Goal: Check status: Check status

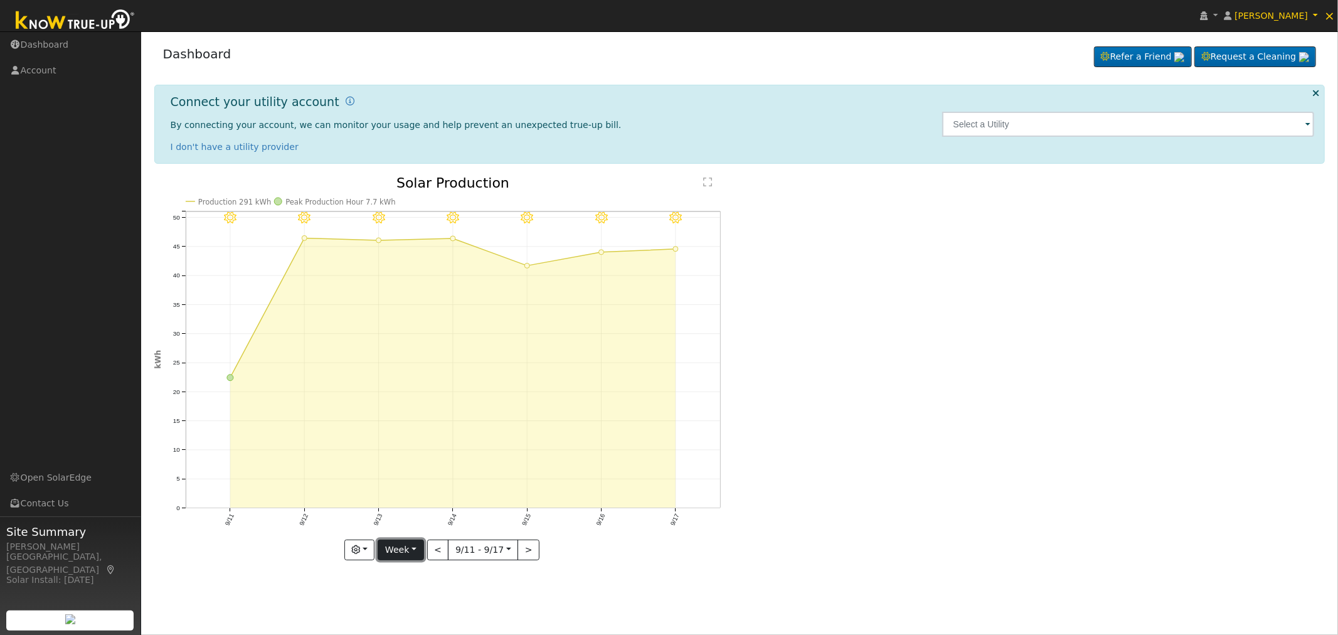
click at [417, 552] on button "Week" at bounding box center [401, 550] width 46 height 21
click at [416, 521] on link "Custom" at bounding box center [421, 524] width 87 height 18
click at [392, 560] on icon "9/17 - Clear 9/16 - Clear 9/15 - Clear 9/14 - Clear 9/13 - Clear 9/12 - Clear 9…" at bounding box center [443, 369] width 579 height 387
click at [399, 551] on button "Custom" at bounding box center [374, 550] width 56 height 21
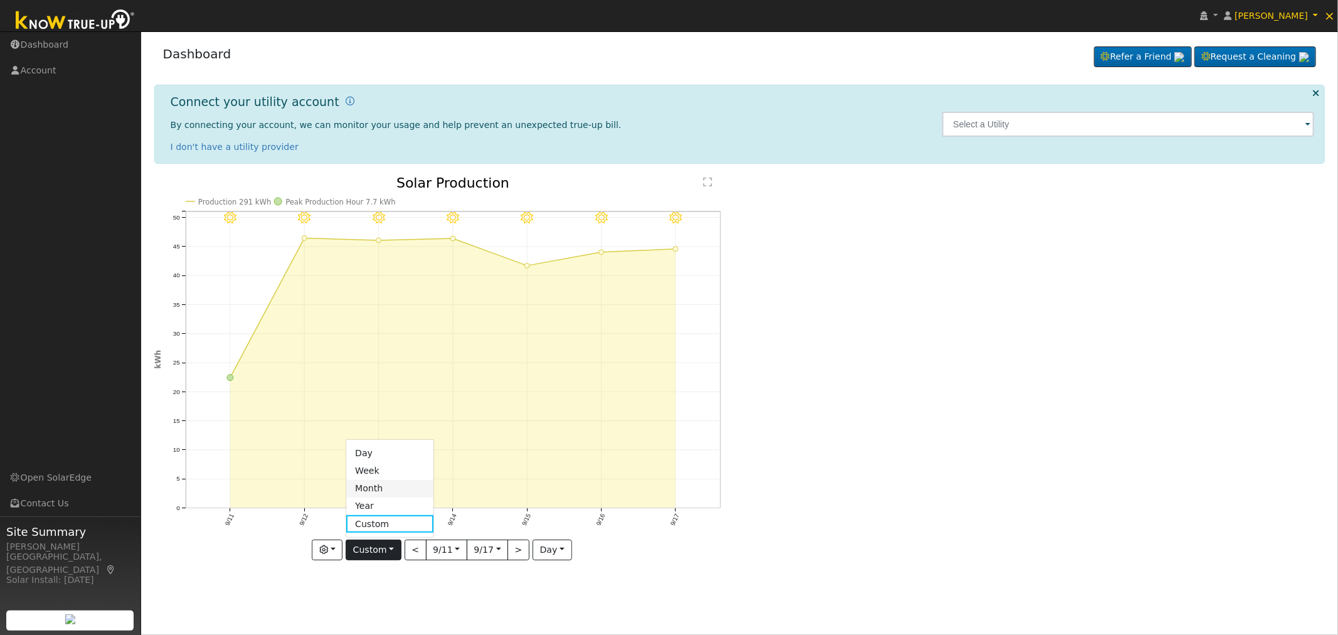
click at [394, 490] on link "Month" at bounding box center [389, 489] width 87 height 18
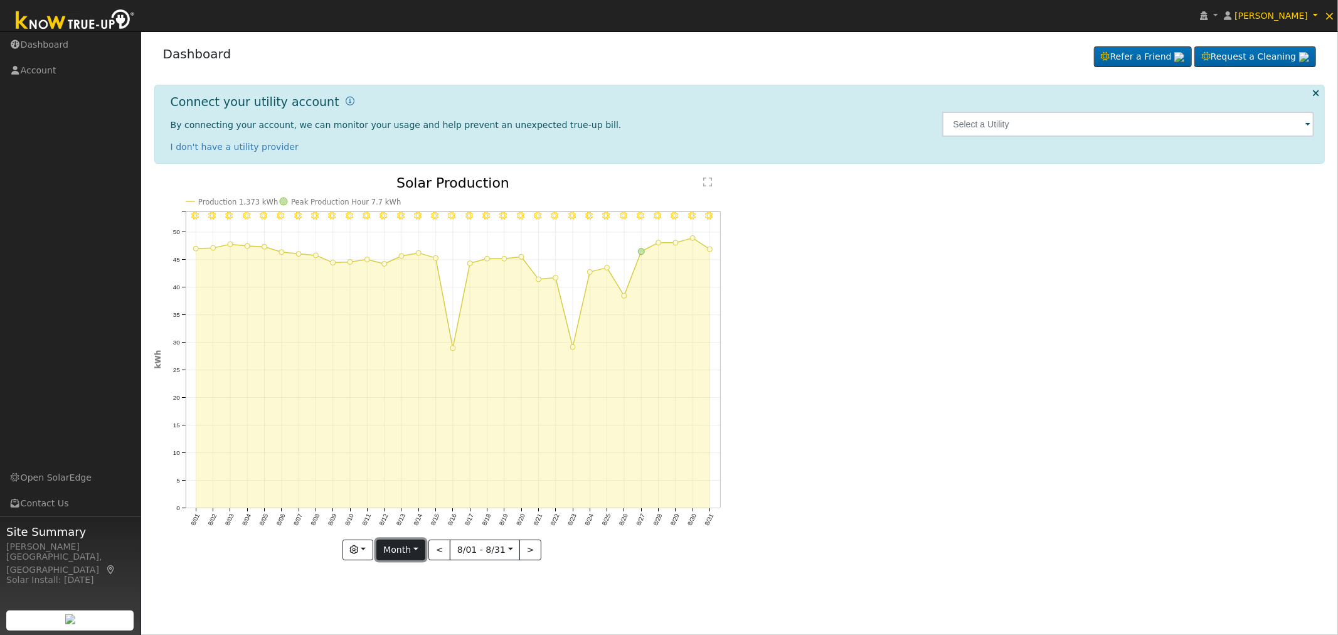
click at [416, 552] on button "Month" at bounding box center [401, 550] width 50 height 21
click at [407, 525] on link "Custom" at bounding box center [420, 524] width 87 height 18
click at [552, 546] on button "day" at bounding box center [552, 550] width 39 height 21
click at [558, 610] on link "Month" at bounding box center [576, 611] width 87 height 18
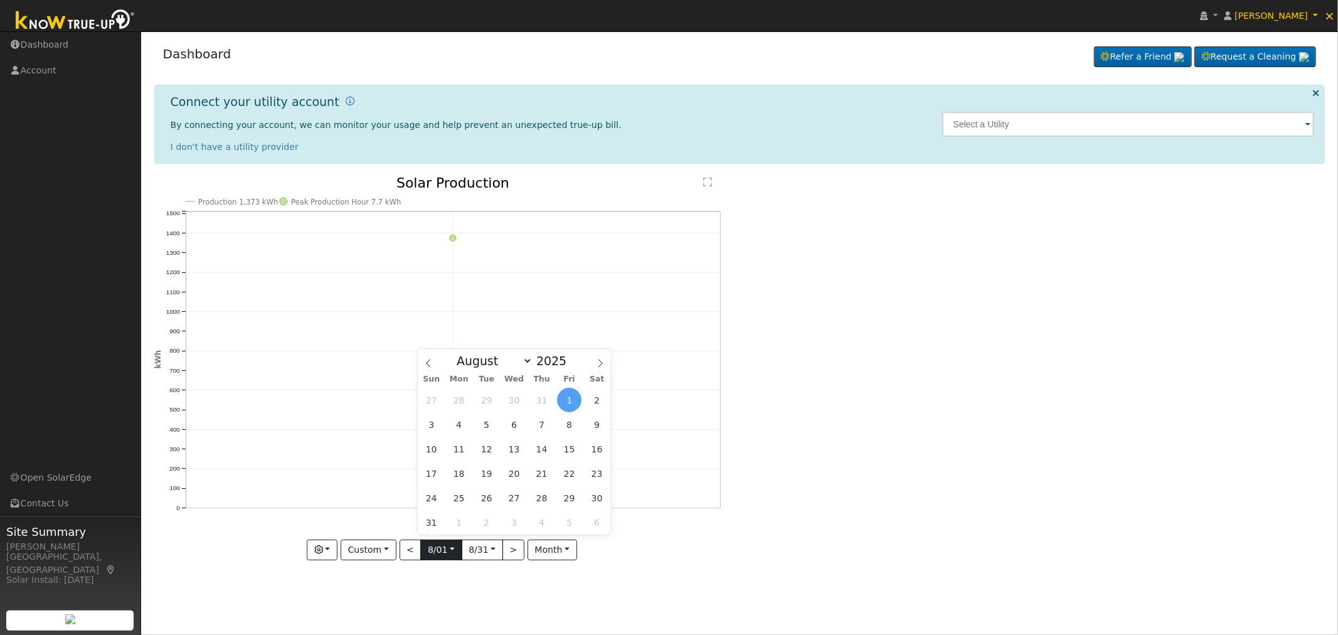
click at [449, 553] on input "[DATE]" at bounding box center [441, 550] width 40 height 20
click at [569, 366] on span at bounding box center [573, 364] width 9 height 7
type input "2024"
click at [528, 358] on select "January February March April May June July August September October November De…" at bounding box center [492, 360] width 82 height 15
select select "8"
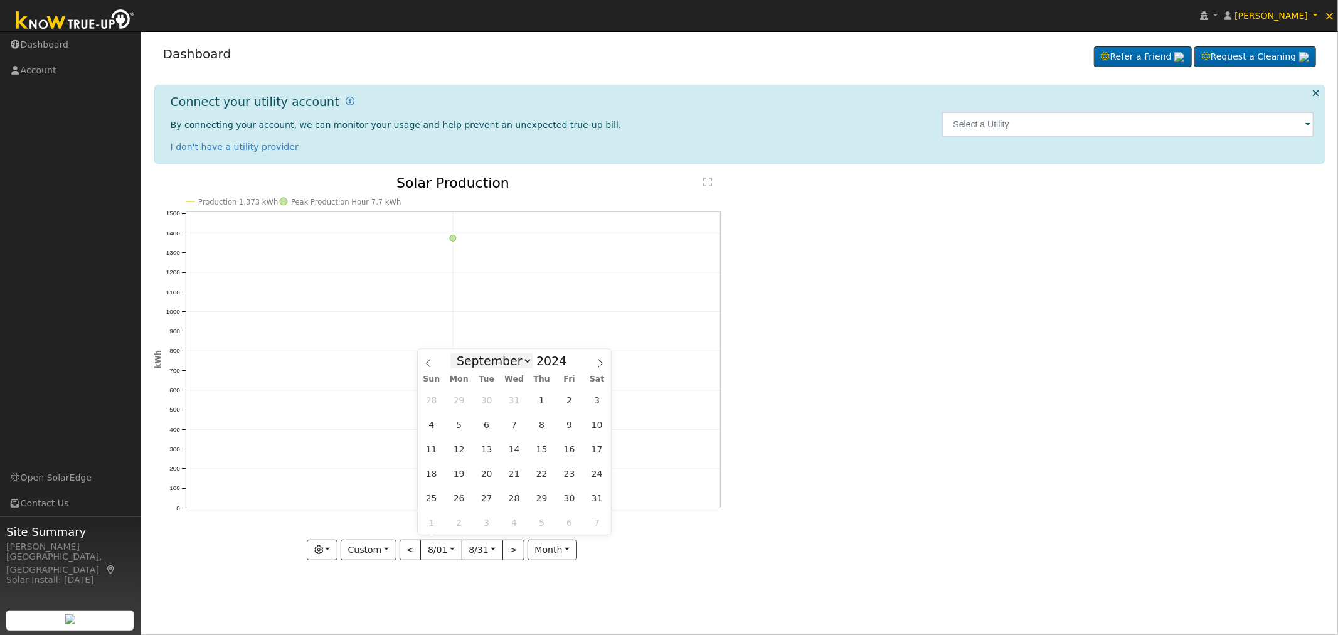
click at [461, 353] on select "January February March April May June July August September October November De…" at bounding box center [492, 360] width 82 height 15
click at [460, 449] on span "16" at bounding box center [459, 449] width 24 height 24
type input "[DATE]"
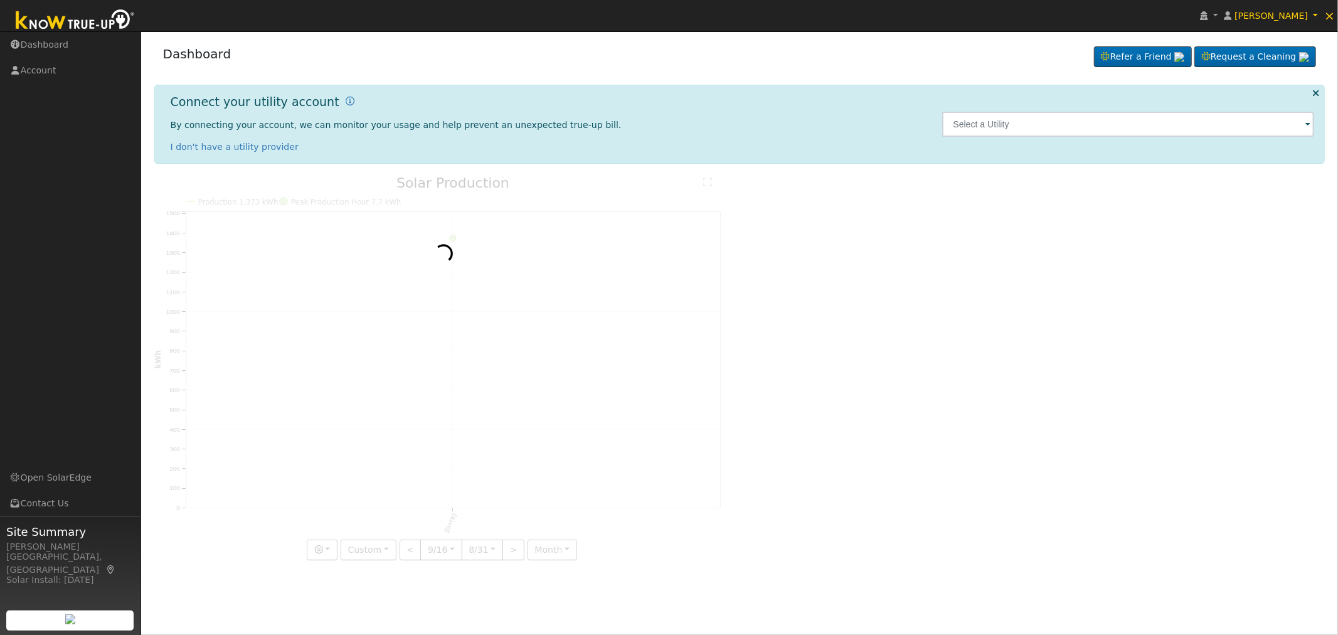
scroll to position [0, 9]
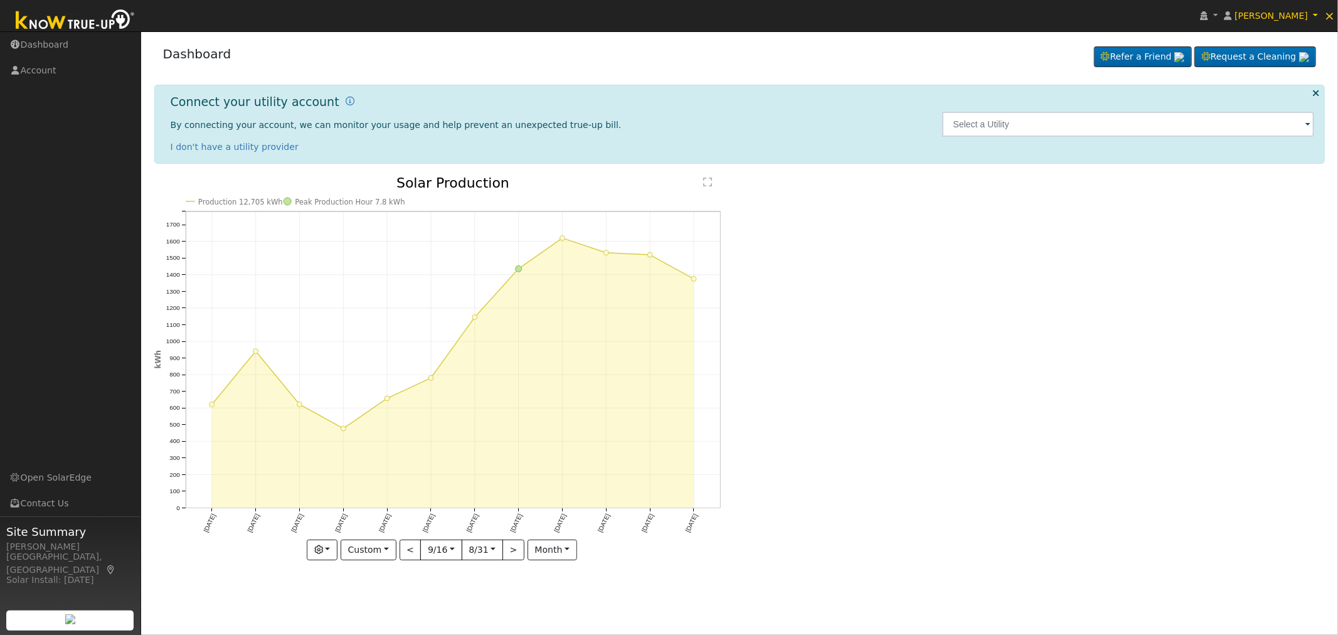
click at [494, 550] on input "[DATE]" at bounding box center [482, 550] width 40 height 20
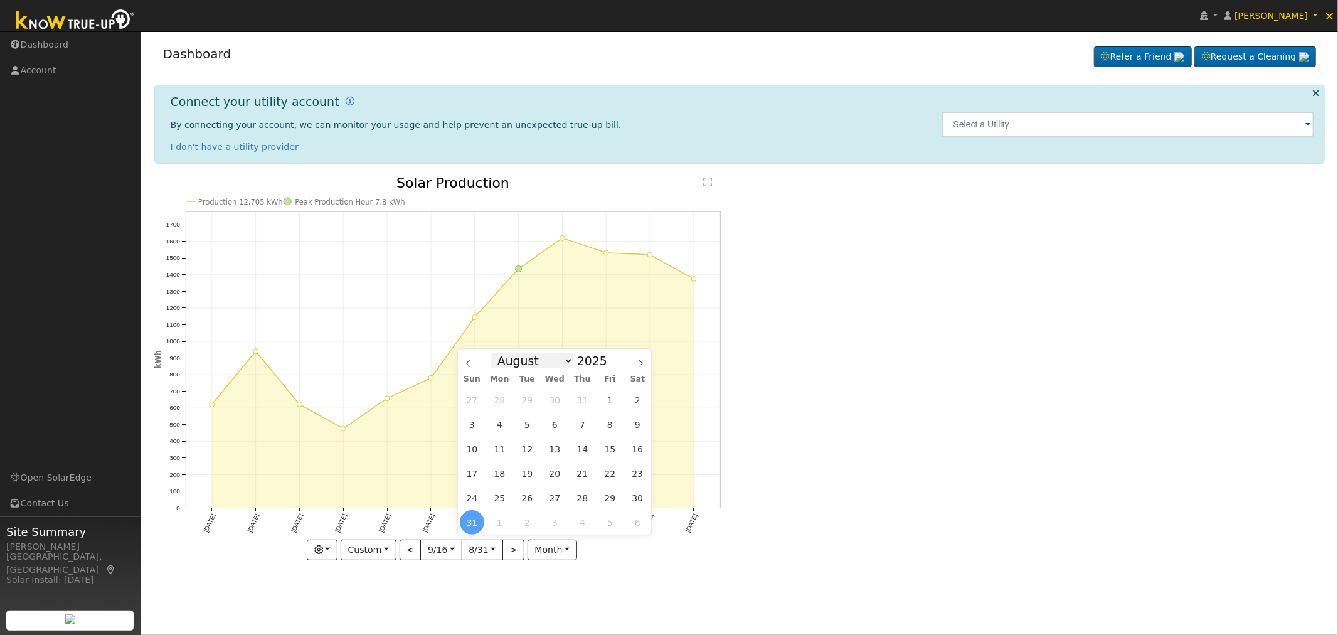
click at [567, 361] on select "January February March April May June July August September October November De…" at bounding box center [532, 360] width 82 height 15
select select "8"
click at [501, 353] on select "January February March April May June July August September October November De…" at bounding box center [532, 360] width 82 height 15
click at [502, 449] on span "15" at bounding box center [500, 449] width 24 height 24
type input "[DATE]"
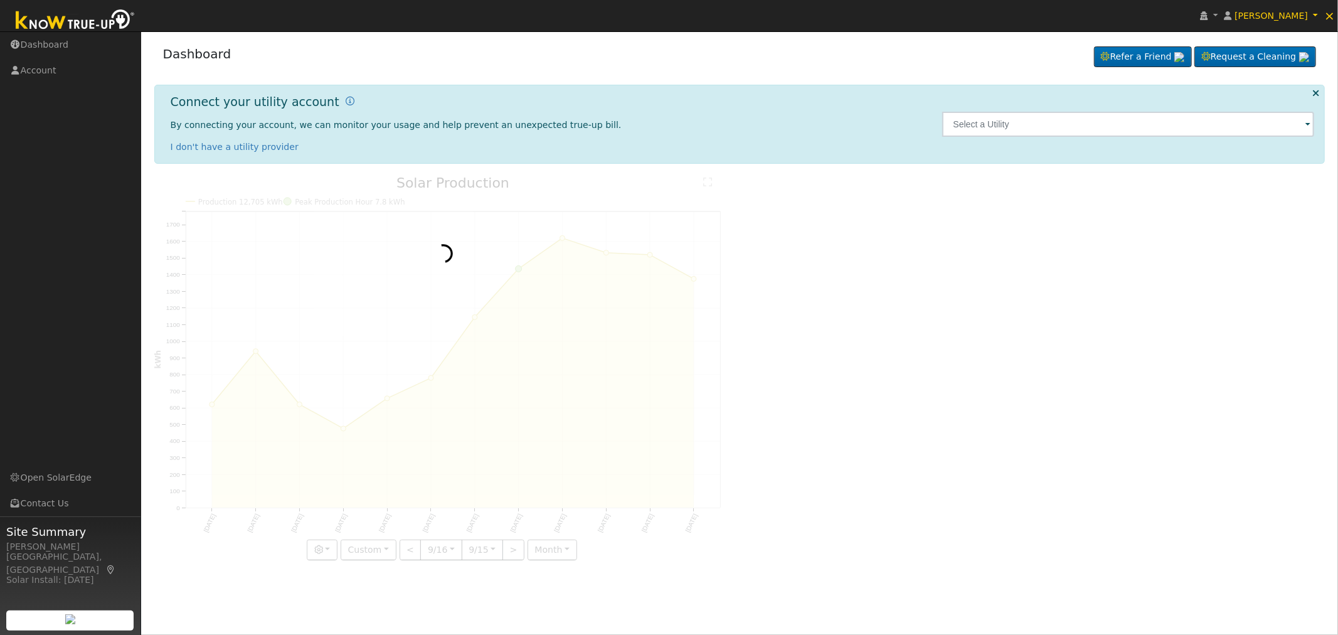
scroll to position [0, 9]
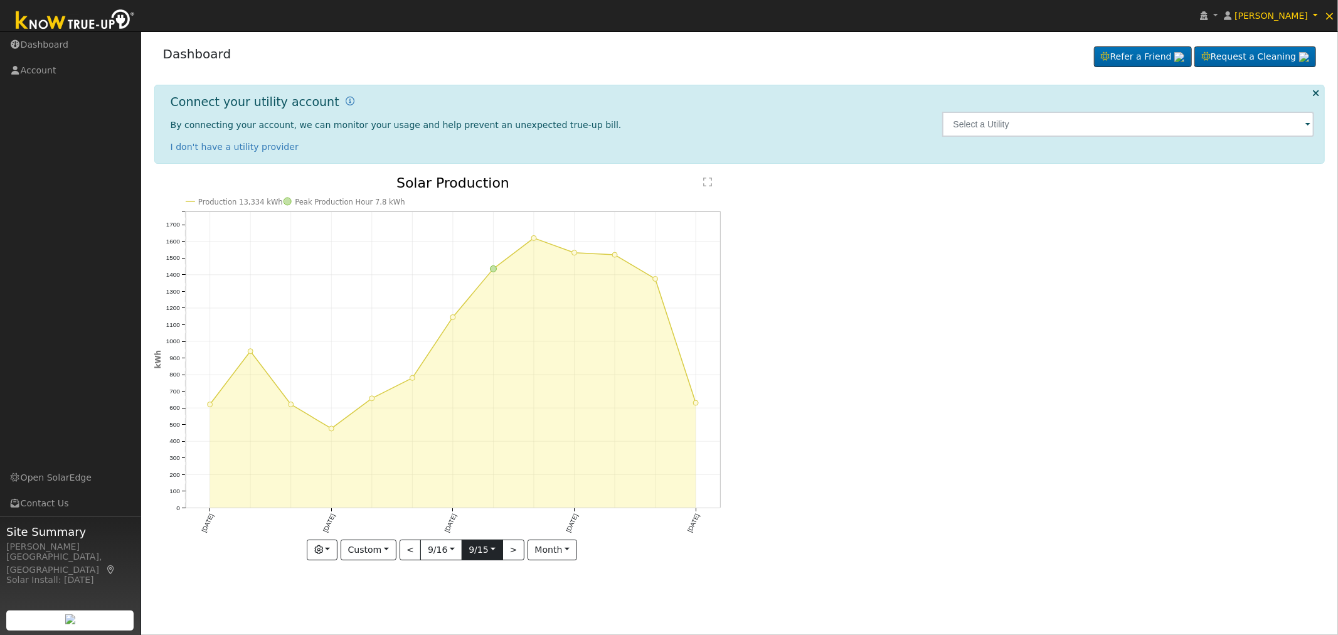
click at [492, 549] on input "[DATE]" at bounding box center [482, 550] width 40 height 20
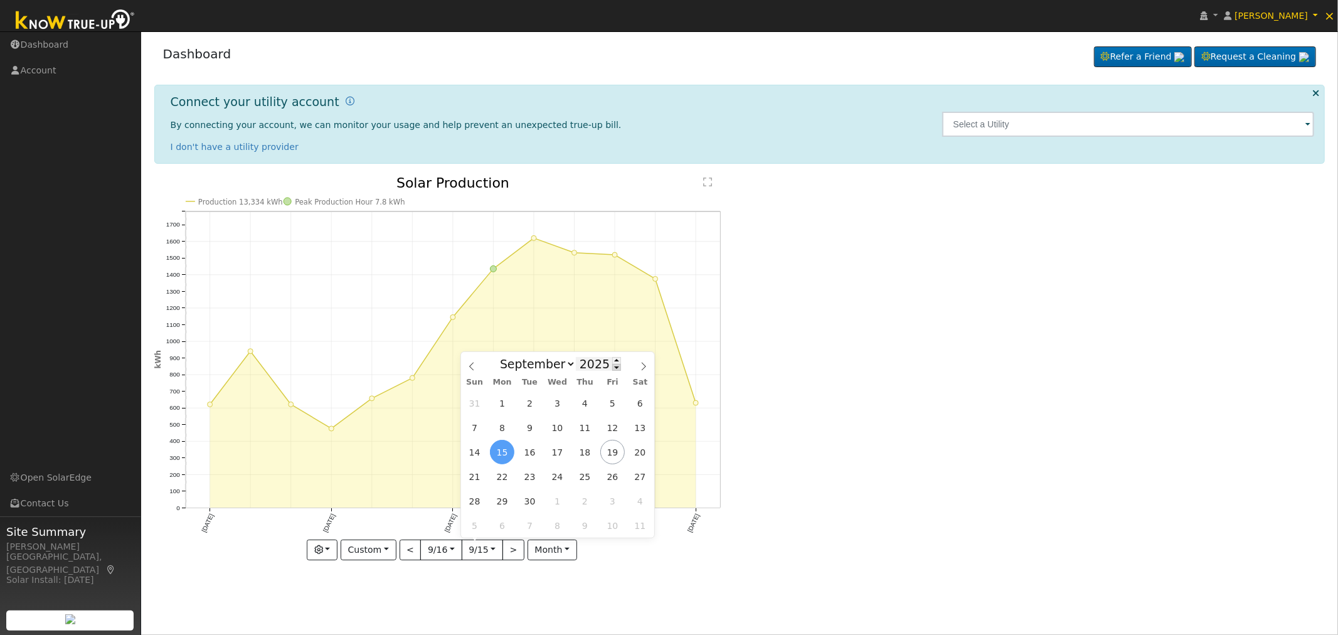
click at [612, 366] on span at bounding box center [616, 367] width 9 height 7
type input "2024"
click at [529, 447] on span "17" at bounding box center [530, 452] width 24 height 24
type input "[DATE]"
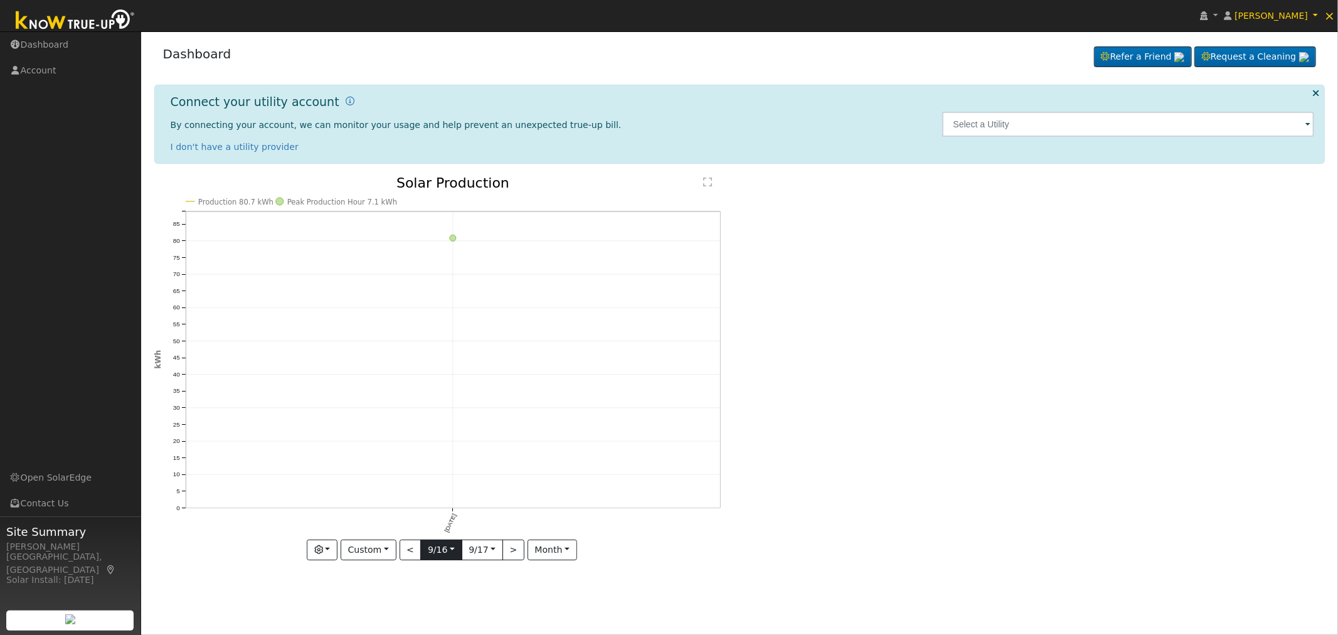
click at [451, 556] on input "[DATE]" at bounding box center [441, 550] width 40 height 20
click at [572, 368] on span at bounding box center [576, 367] width 9 height 7
type input "2023"
click at [461, 478] on span "18" at bounding box center [461, 476] width 24 height 24
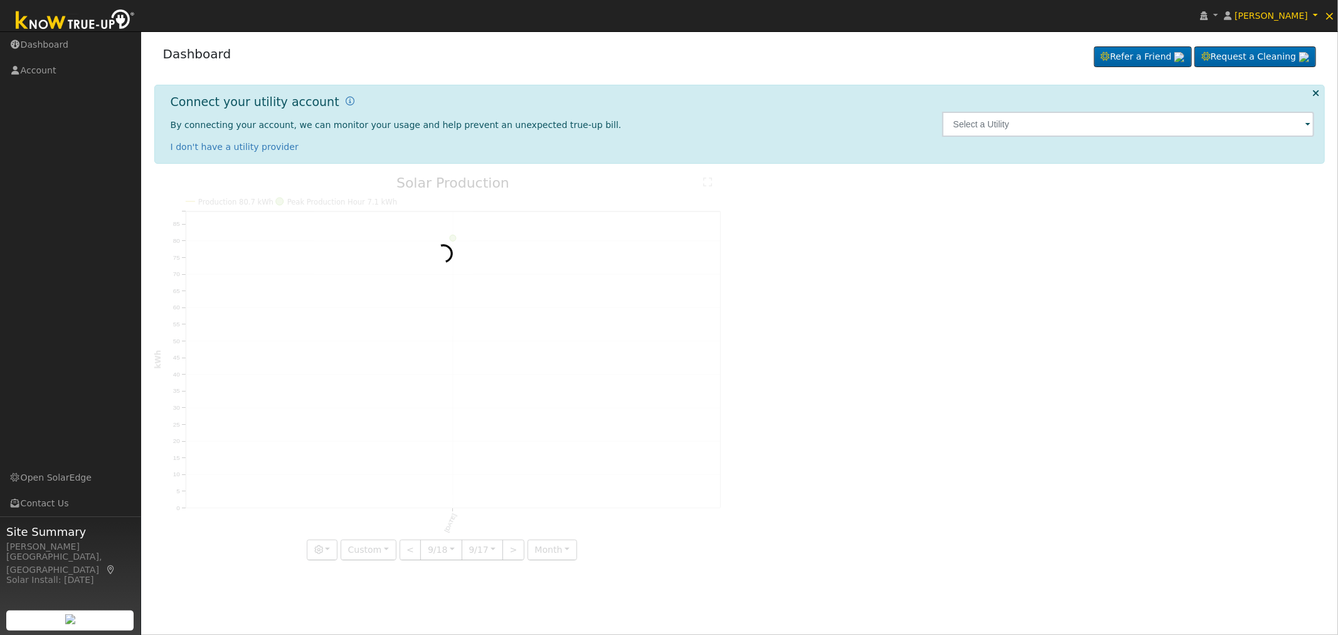
scroll to position [0, 9]
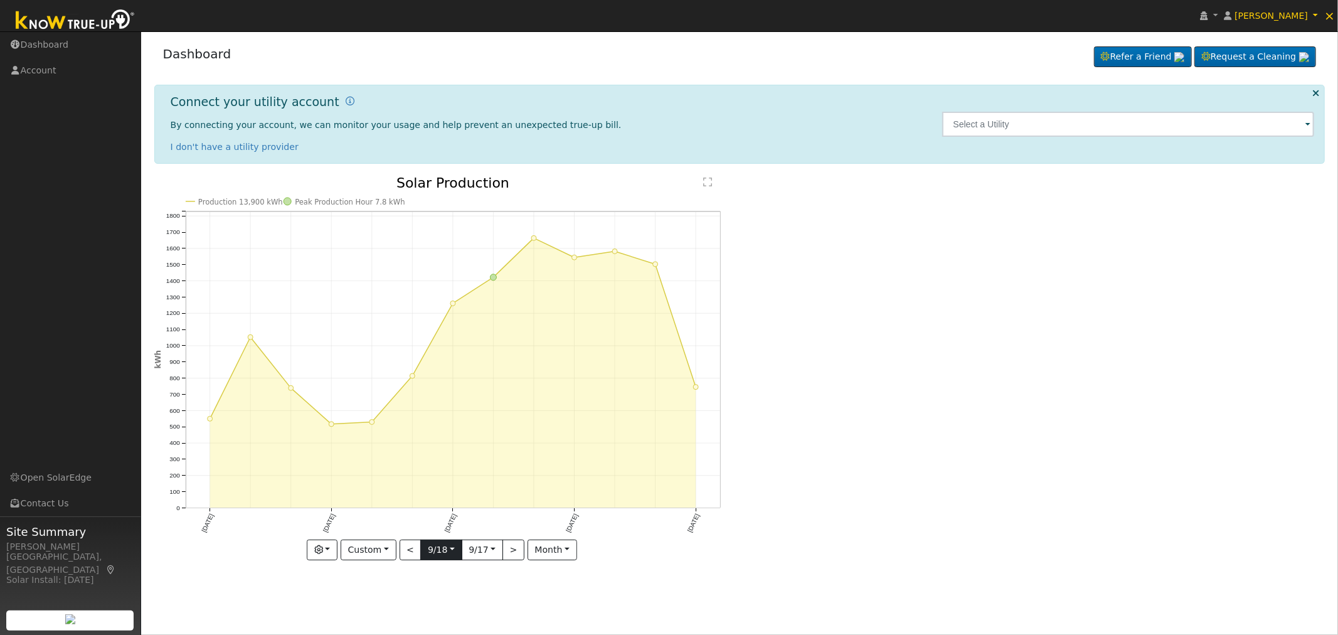
click at [442, 546] on input "[DATE]" at bounding box center [441, 550] width 40 height 20
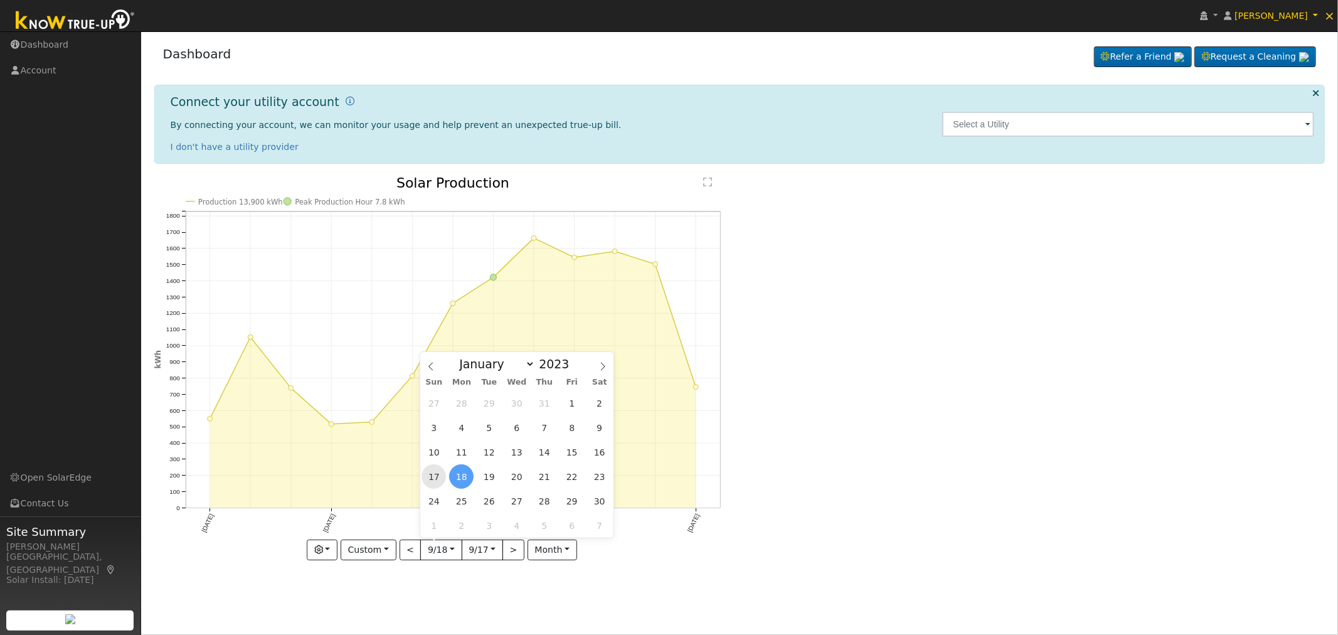
click at [434, 474] on span "17" at bounding box center [434, 476] width 24 height 24
type input "[DATE]"
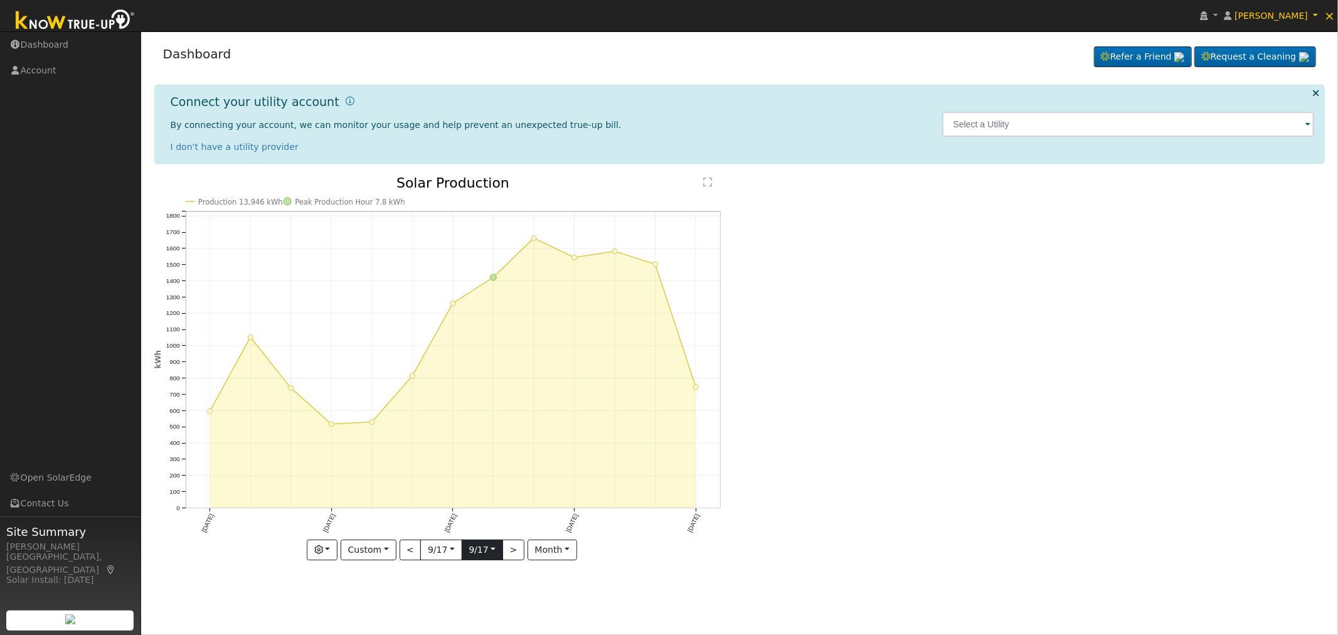
click at [479, 550] on input "[DATE]" at bounding box center [482, 550] width 40 height 20
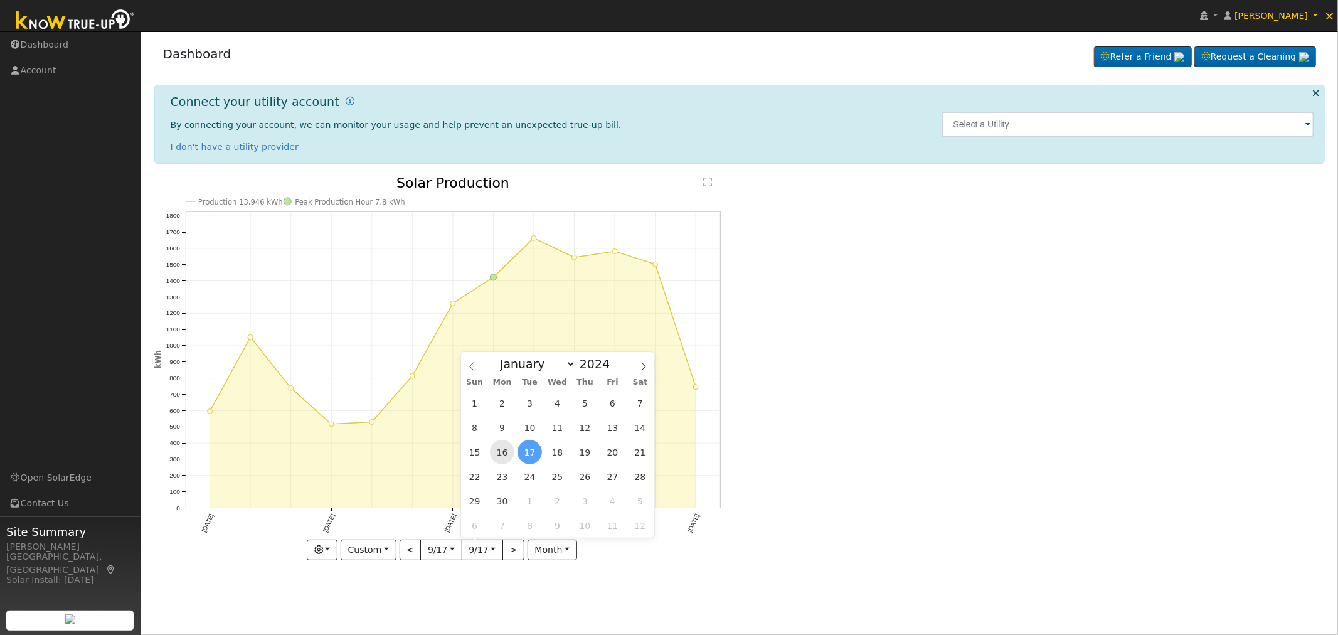
click at [503, 451] on span "16" at bounding box center [502, 452] width 24 height 24
type input "[DATE]"
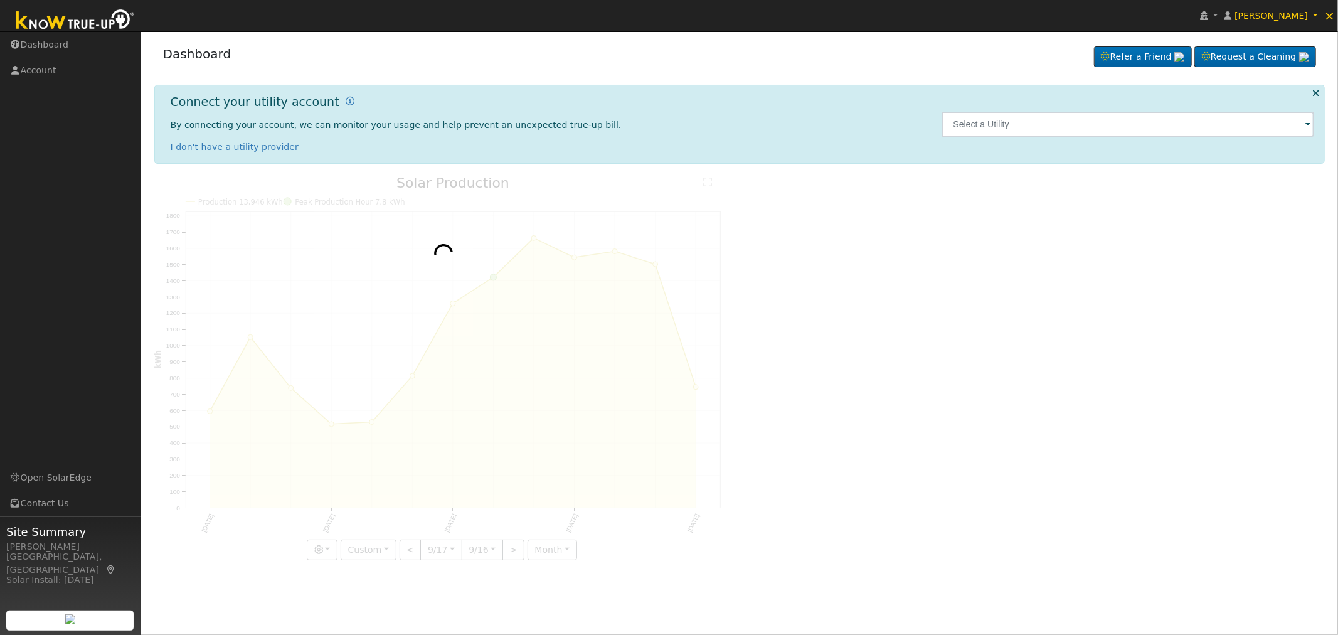
scroll to position [0, 9]
